Goal: Information Seeking & Learning: Learn about a topic

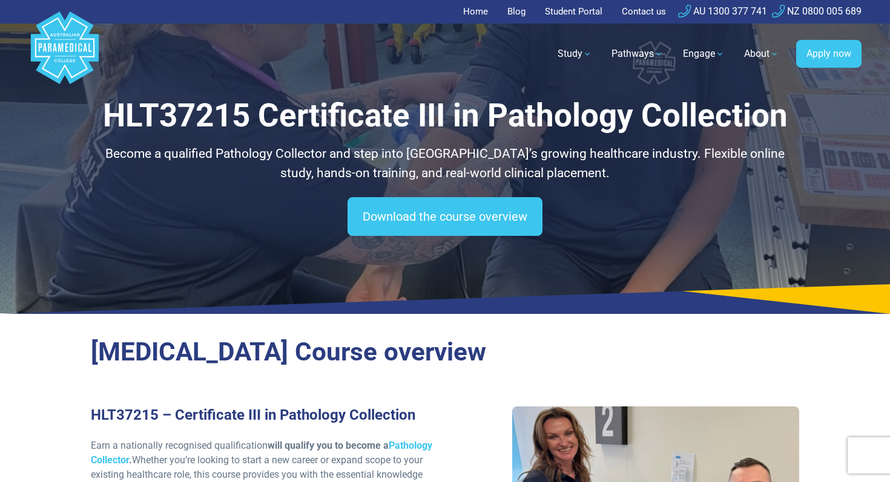
click at [56, 54] on polygon "Australian Paramedical College" at bounding box center [65, 47] width 68 height 73
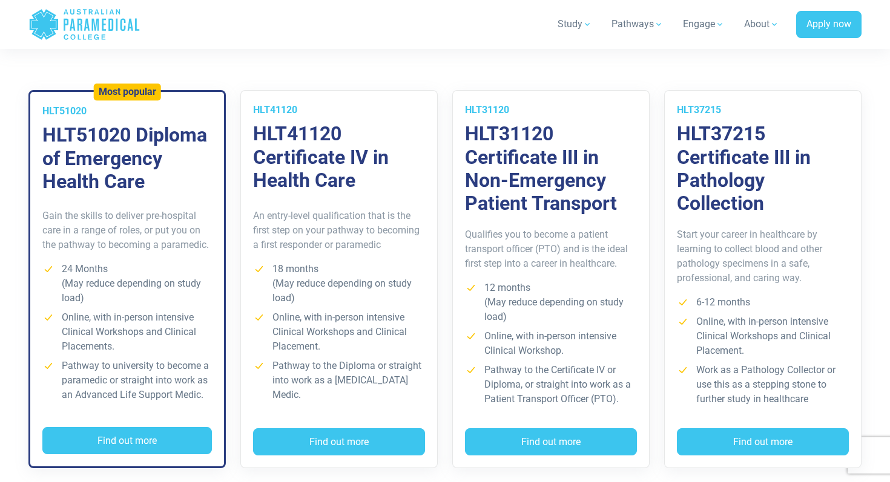
scroll to position [871, 0]
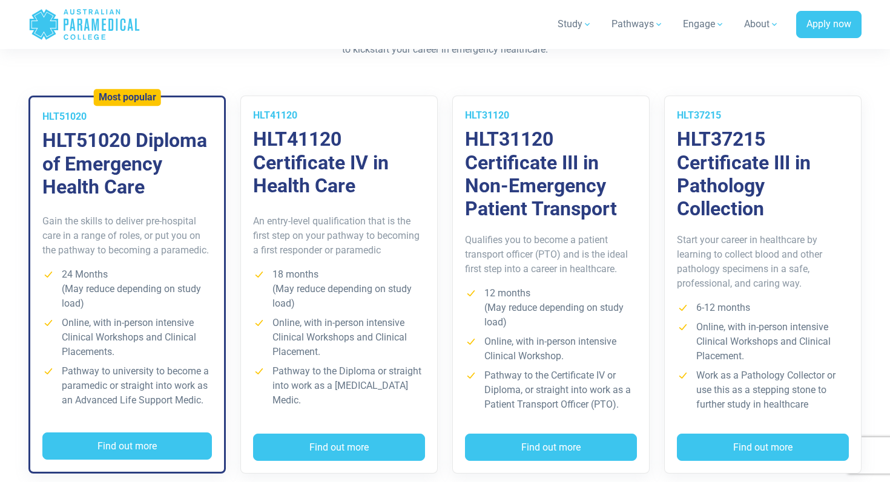
click at [163, 299] on li "24 Months (May reduce depending on study load)" at bounding box center [126, 289] width 169 height 44
